Goal: Information Seeking & Learning: Understand process/instructions

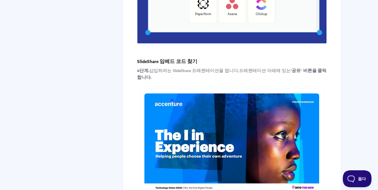
scroll to position [856, 0]
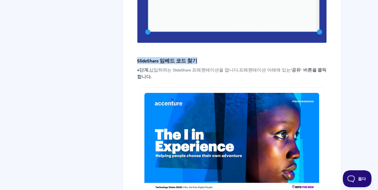
drag, startPoint x: 138, startPoint y: 54, endPoint x: 193, endPoint y: 54, distance: 54.8
click at [193, 57] on h4 "SlideShare 임베드 코드 찾기" at bounding box center [231, 60] width 189 height 7
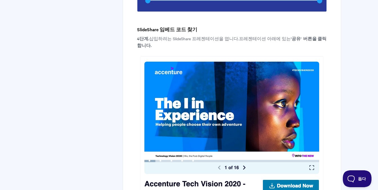
scroll to position [885, 0]
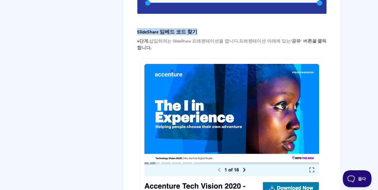
drag, startPoint x: 136, startPoint y: 23, endPoint x: 212, endPoint y: 23, distance: 75.4
copy font "SlideShare 임베드 코드 찾기"
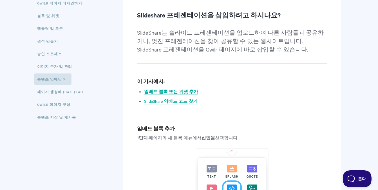
scroll to position [0, 0]
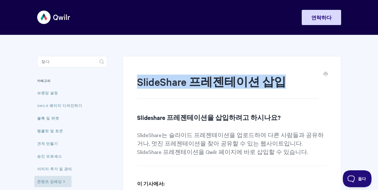
drag, startPoint x: 137, startPoint y: 83, endPoint x: 288, endPoint y: 83, distance: 151.0
click at [288, 83] on h1 "SlideShare 프레젠테이션 삽입" at bounding box center [227, 87] width 181 height 24
copy font "SlideShare 프레젠테이션 삽입"
click at [49, 18] on img at bounding box center [53, 17] width 33 height 21
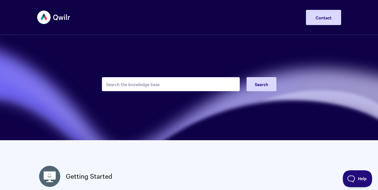
click at [171, 86] on input "Search the knowledge base" at bounding box center [171, 84] width 138 height 14
click at [63, 21] on img at bounding box center [53, 17] width 33 height 21
